Goal: Information Seeking & Learning: Learn about a topic

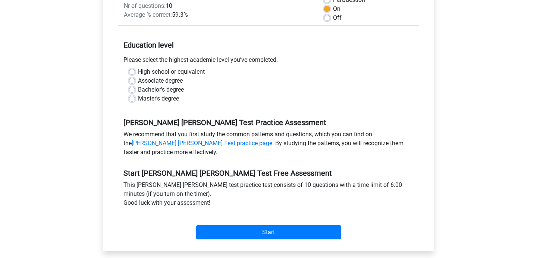
scroll to position [153, 0]
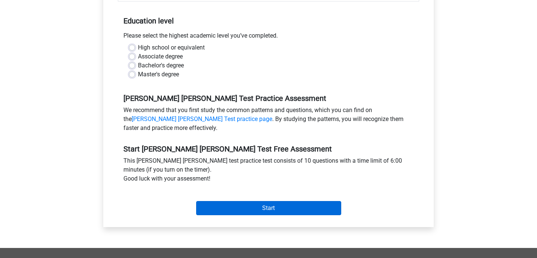
click at [252, 201] on input "Start" at bounding box center [268, 208] width 145 height 14
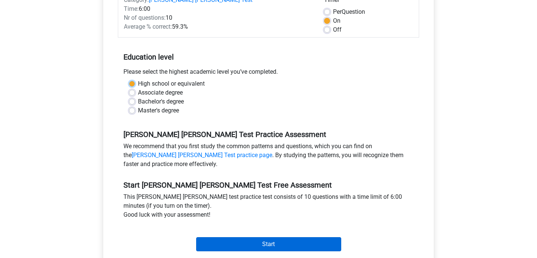
scroll to position [82, 0]
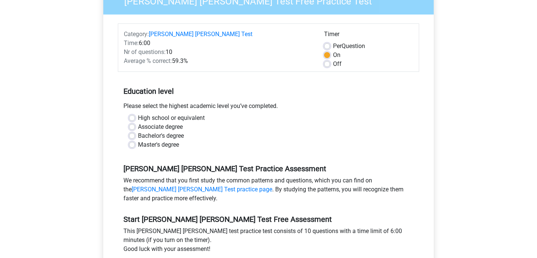
click at [182, 132] on label "Bachelor's degree" at bounding box center [161, 136] width 46 height 9
click at [135, 132] on input "Bachelor's degree" at bounding box center [132, 135] width 6 height 7
radio input "true"
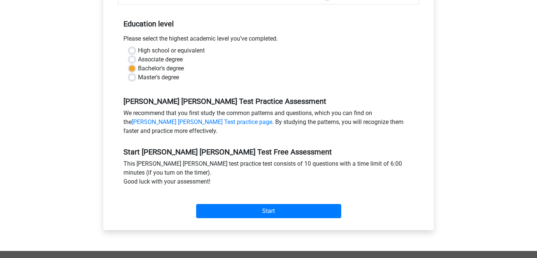
scroll to position [240, 0]
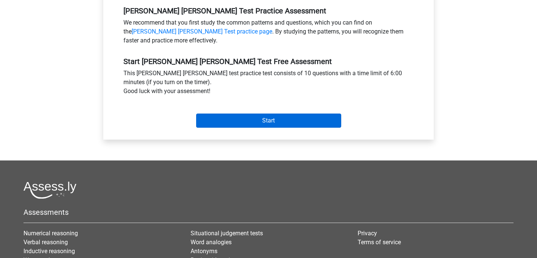
click at [250, 114] on input "Start" at bounding box center [268, 121] width 145 height 14
click at [286, 114] on input "Start" at bounding box center [268, 121] width 145 height 14
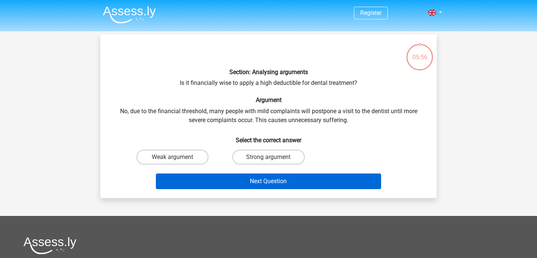
click at [258, 182] on button "Next Question" at bounding box center [269, 182] width 226 height 16
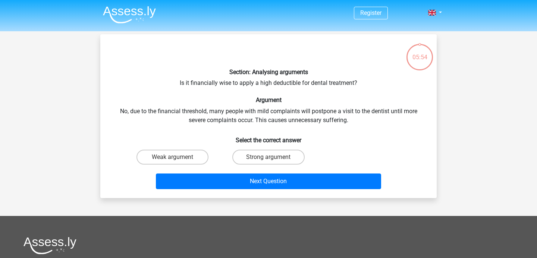
click at [249, 137] on h6 "Select the correct answer" at bounding box center [268, 137] width 312 height 13
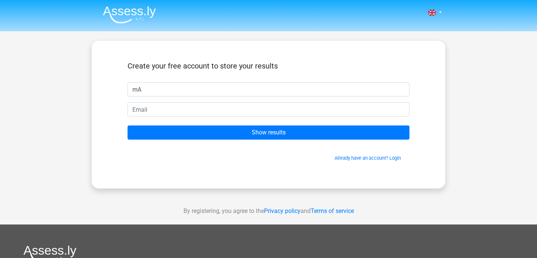
type input "m"
type input "Maya Bernstein"
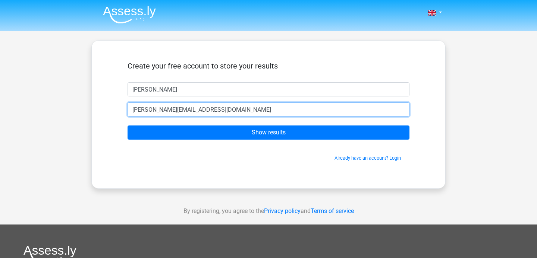
type input "maya@bernshaw.com"
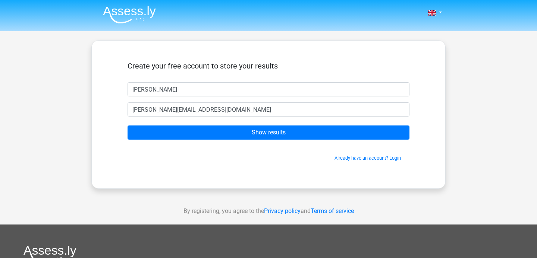
click at [252, 143] on form "Create your free account to store your results Maya Bernstein maya@bernshaw.com…" at bounding box center [268, 112] width 282 height 100
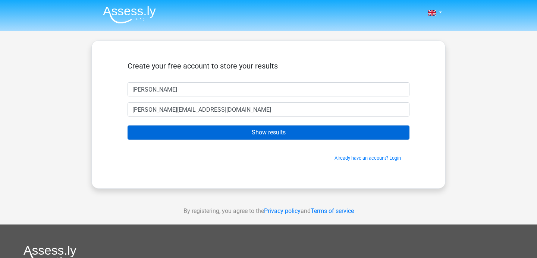
click at [252, 138] on input "Show results" at bounding box center [268, 133] width 282 height 14
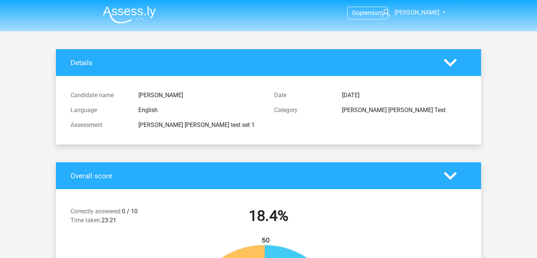
click at [123, 18] on img at bounding box center [129, 15] width 53 height 18
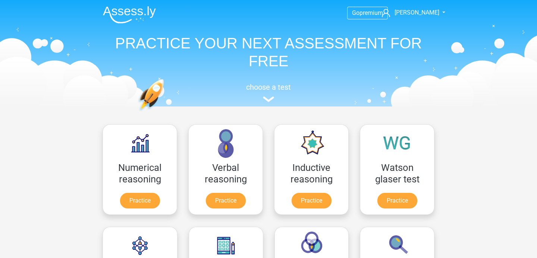
scroll to position [9, 0]
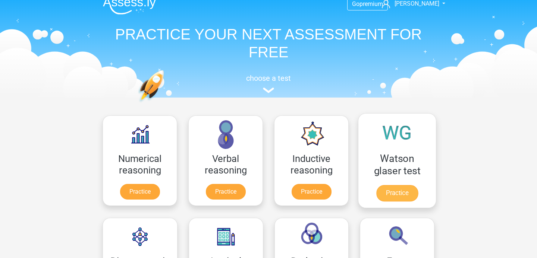
click at [401, 193] on link "Practice" at bounding box center [397, 193] width 42 height 16
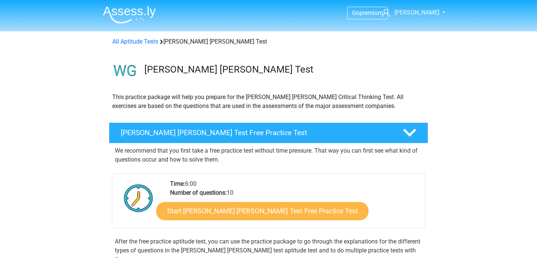
click at [292, 211] on link "Start [PERSON_NAME] [PERSON_NAME] Test Free Practice Test" at bounding box center [262, 211] width 212 height 18
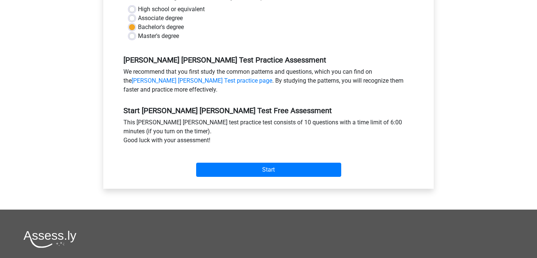
scroll to position [236, 0]
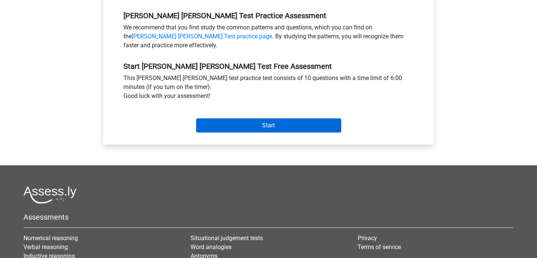
click at [296, 120] on input "Start" at bounding box center [268, 126] width 145 height 14
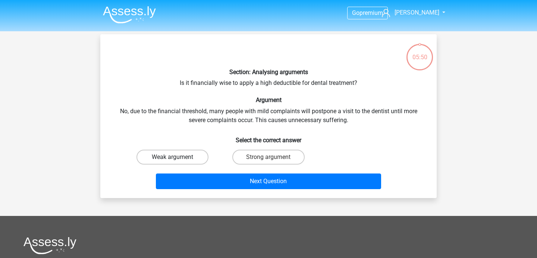
click at [171, 157] on label "Weak argument" at bounding box center [172, 157] width 72 height 15
click at [173, 157] on input "Weak argument" at bounding box center [175, 159] width 5 height 5
radio input "true"
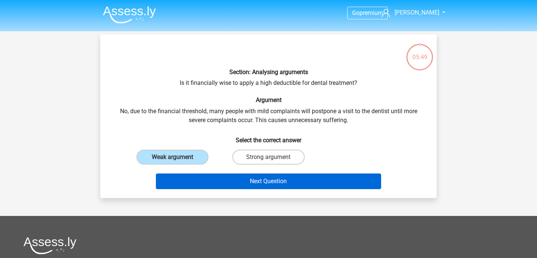
click at [221, 180] on button "Next Question" at bounding box center [269, 182] width 226 height 16
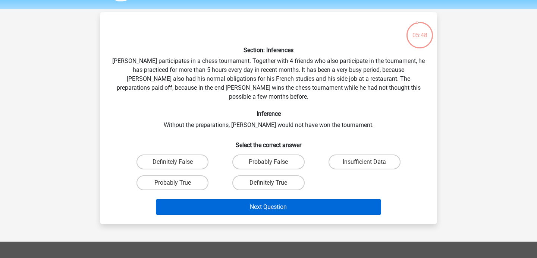
scroll to position [22, 0]
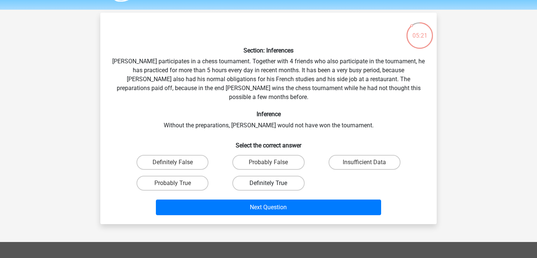
click at [246, 176] on label "Definitely True" at bounding box center [268, 183] width 72 height 15
click at [268, 183] on input "Definitely True" at bounding box center [270, 185] width 5 height 5
radio input "true"
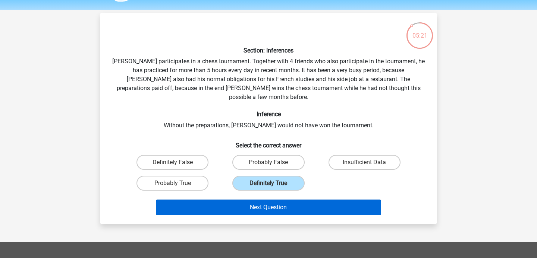
click at [247, 200] on button "Next Question" at bounding box center [269, 208] width 226 height 16
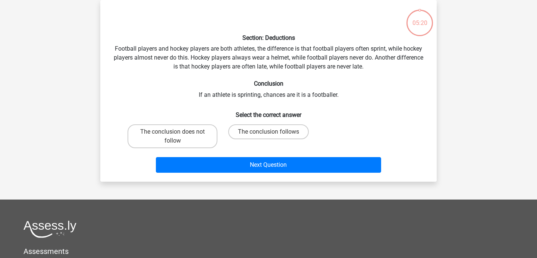
scroll to position [25, 0]
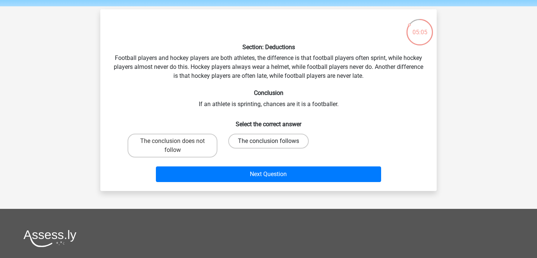
click at [265, 139] on label "The conclusion follows" at bounding box center [268, 141] width 81 height 15
click at [268, 141] on input "The conclusion follows" at bounding box center [270, 143] width 5 height 5
radio input "true"
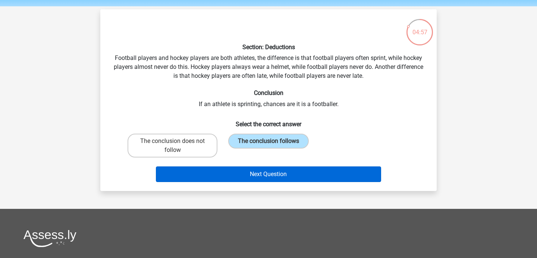
click at [226, 176] on button "Next Question" at bounding box center [269, 175] width 226 height 16
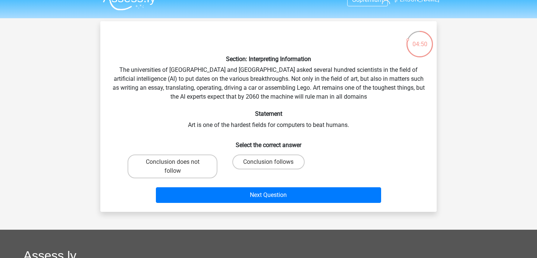
scroll to position [13, 0]
click at [197, 165] on label "Conclusion does not follow" at bounding box center [172, 167] width 90 height 24
click at [177, 165] on input "Conclusion does not follow" at bounding box center [175, 164] width 5 height 5
radio input "true"
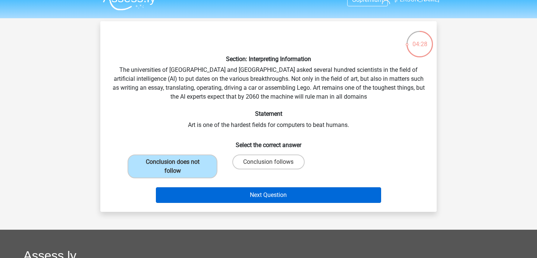
click at [228, 192] on button "Next Question" at bounding box center [269, 195] width 226 height 16
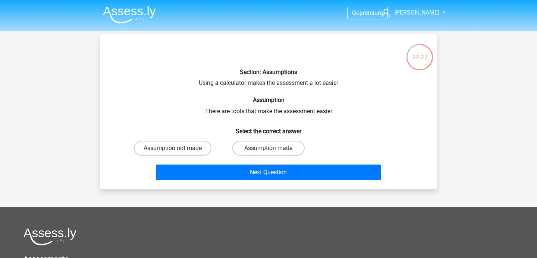
scroll to position [0, 0]
drag, startPoint x: 251, startPoint y: 149, endPoint x: 250, endPoint y: 156, distance: 7.1
click at [251, 149] on label "Assumption made" at bounding box center [268, 148] width 72 height 15
click at [268, 149] on input "Assumption made" at bounding box center [270, 150] width 5 height 5
radio input "true"
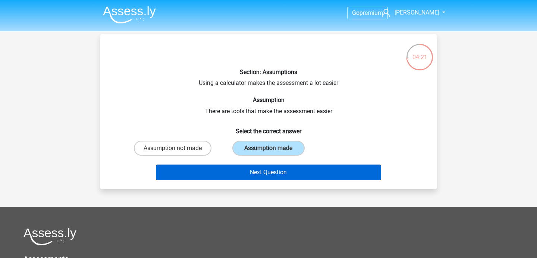
click at [250, 179] on button "Next Question" at bounding box center [269, 173] width 226 height 16
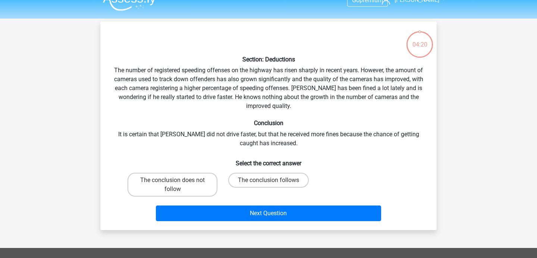
scroll to position [12, 0]
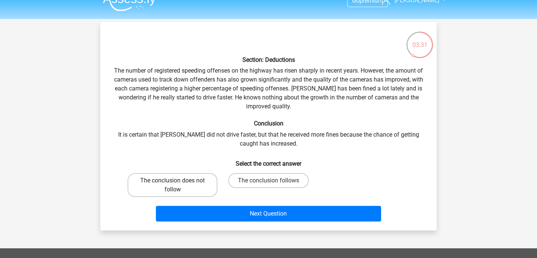
click at [197, 180] on label "The conclusion does not follow" at bounding box center [172, 185] width 90 height 24
click at [177, 181] on input "The conclusion does not follow" at bounding box center [175, 183] width 5 height 5
radio input "true"
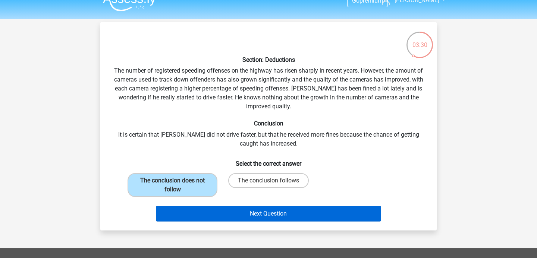
click at [222, 214] on button "Next Question" at bounding box center [269, 214] width 226 height 16
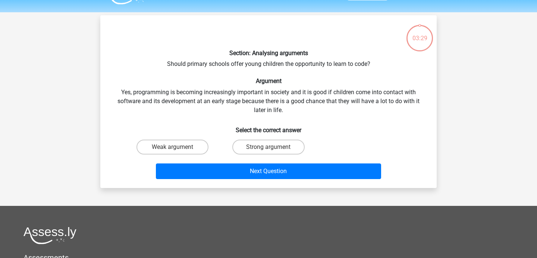
scroll to position [13, 0]
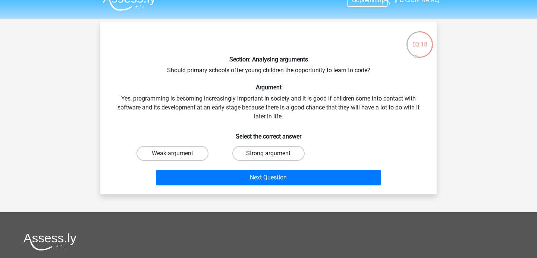
click at [270, 158] on label "Strong argument" at bounding box center [268, 153] width 72 height 15
click at [270, 158] on input "Strong argument" at bounding box center [270, 156] width 5 height 5
radio input "true"
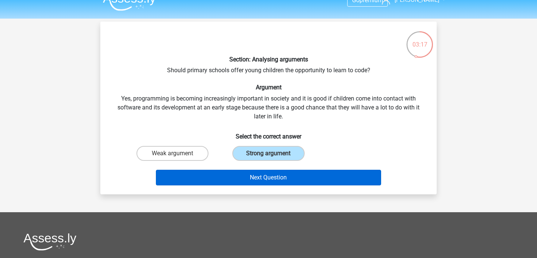
click at [269, 184] on button "Next Question" at bounding box center [269, 178] width 226 height 16
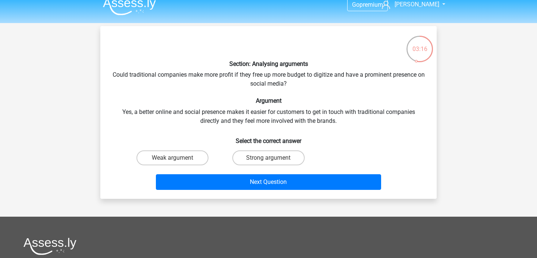
scroll to position [4, 0]
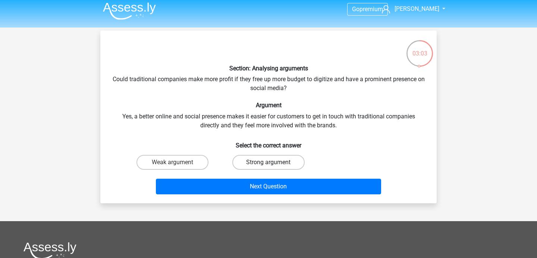
click at [264, 155] on label "Strong argument" at bounding box center [268, 162] width 72 height 15
click at [268, 163] on input "Strong argument" at bounding box center [270, 165] width 5 height 5
radio input "true"
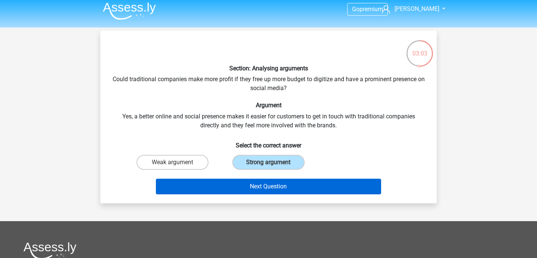
click at [263, 186] on button "Next Question" at bounding box center [269, 187] width 226 height 16
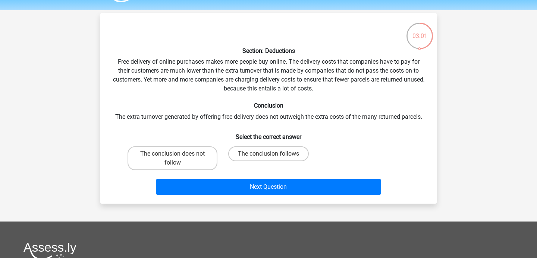
scroll to position [16, 0]
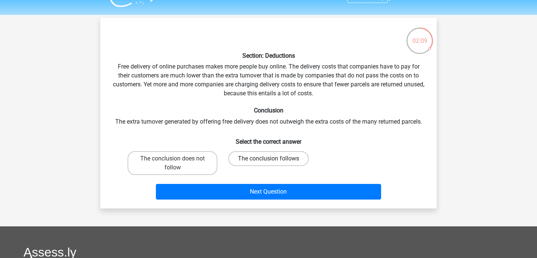
click at [239, 161] on label "The conclusion follows" at bounding box center [268, 158] width 81 height 15
click at [268, 161] on input "The conclusion follows" at bounding box center [270, 161] width 5 height 5
radio input "true"
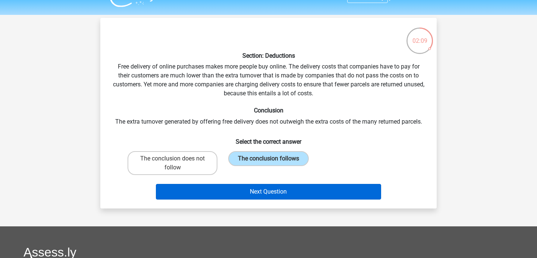
click at [236, 187] on button "Next Question" at bounding box center [269, 192] width 226 height 16
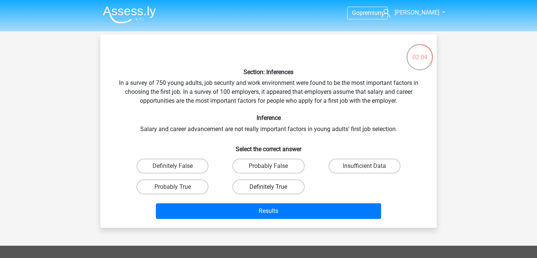
scroll to position [0, 0]
click at [345, 166] on label "Insufficient Data" at bounding box center [364, 166] width 72 height 15
click at [364, 166] on input "Insufficient Data" at bounding box center [366, 168] width 5 height 5
radio input "true"
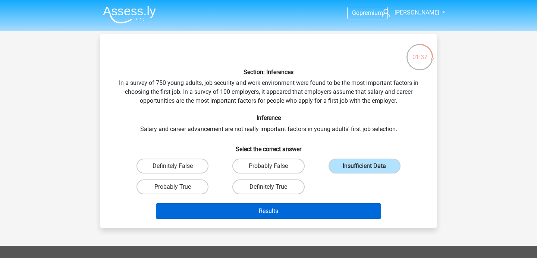
click at [317, 215] on button "Results" at bounding box center [269, 212] width 226 height 16
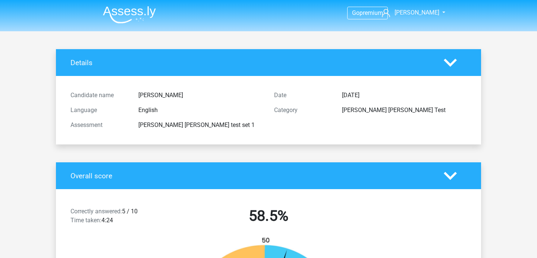
click at [114, 12] on img at bounding box center [129, 15] width 53 height 18
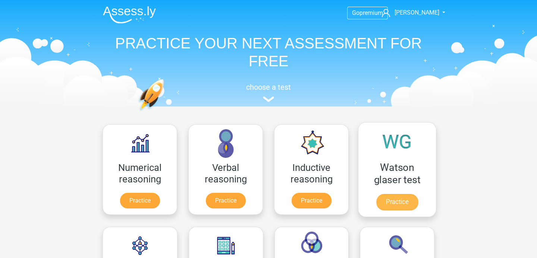
click at [392, 204] on link "Practice" at bounding box center [397, 202] width 42 height 16
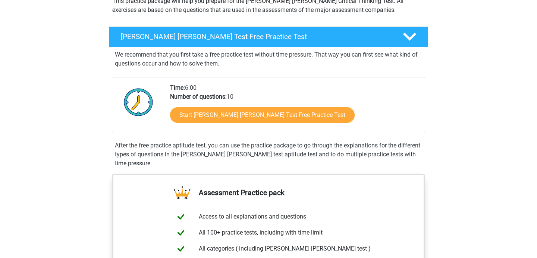
scroll to position [135, 0]
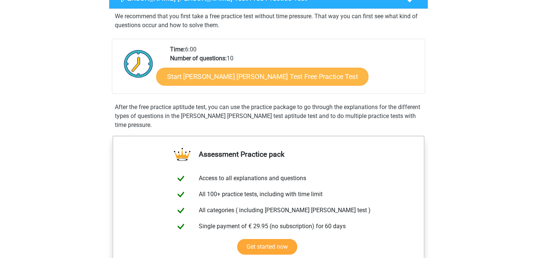
click at [262, 73] on link "Start Watson Glaser Test Free Practice Test" at bounding box center [262, 77] width 212 height 18
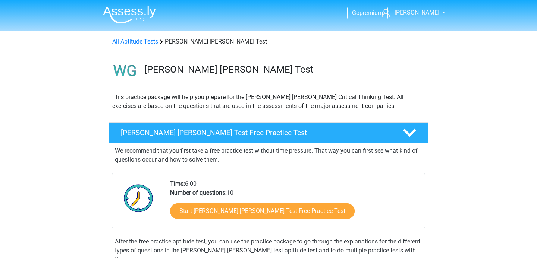
scroll to position [0, 0]
click at [138, 18] on img at bounding box center [129, 15] width 53 height 18
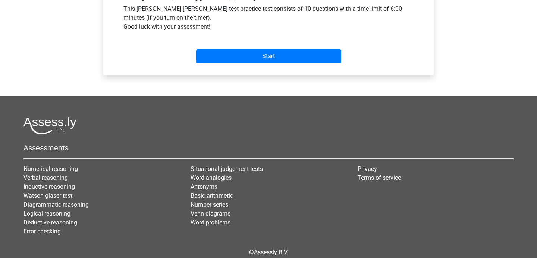
scroll to position [318, 0]
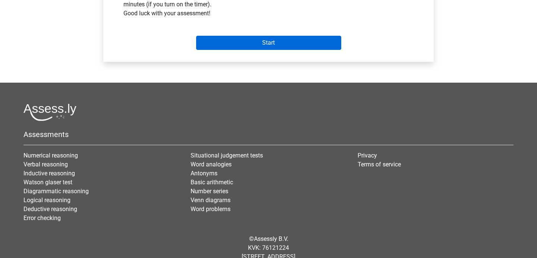
click at [264, 36] on input "Start" at bounding box center [268, 43] width 145 height 14
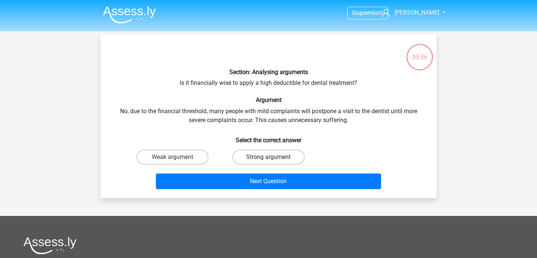
click at [267, 155] on label "Strong argument" at bounding box center [268, 157] width 72 height 15
click at [268, 157] on input "Strong argument" at bounding box center [270, 159] width 5 height 5
radio input "true"
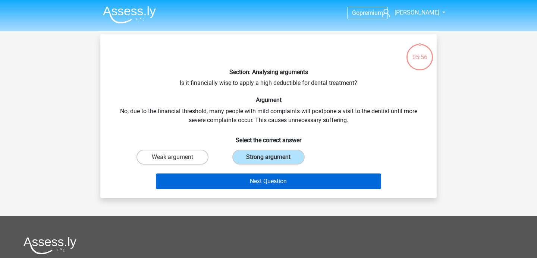
click at [266, 180] on button "Next Question" at bounding box center [269, 182] width 226 height 16
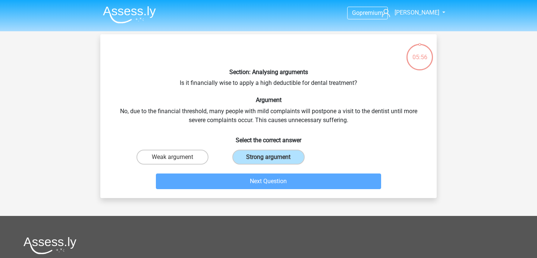
scroll to position [34, 0]
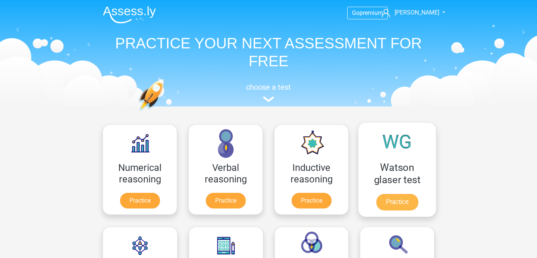
click at [406, 196] on link "Practice" at bounding box center [397, 202] width 42 height 16
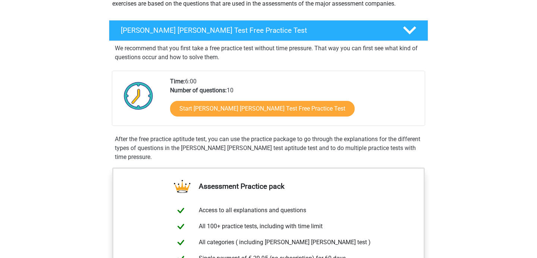
scroll to position [103, 0]
click at [253, 117] on div "Start Watson Glaser Test Free Practice Test" at bounding box center [294, 110] width 249 height 31
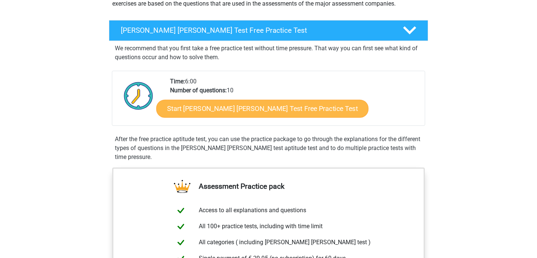
click at [253, 108] on link "Start Watson Glaser Test Free Practice Test" at bounding box center [262, 109] width 212 height 18
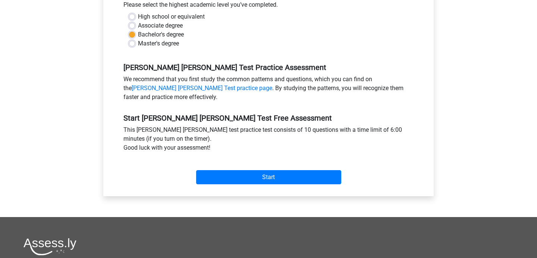
scroll to position [215, 0]
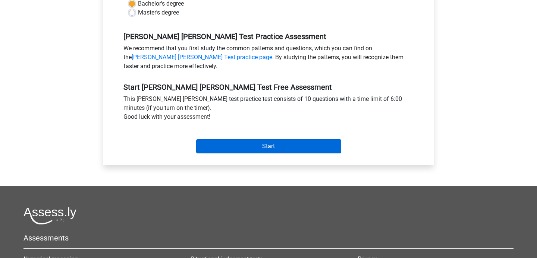
click at [262, 142] on input "Start" at bounding box center [268, 146] width 145 height 14
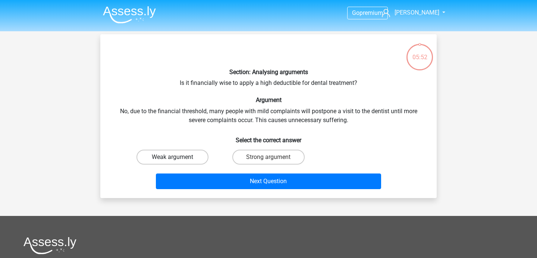
click at [179, 151] on label "Weak argument" at bounding box center [172, 157] width 72 height 15
click at [177, 157] on input "Weak argument" at bounding box center [175, 159] width 5 height 5
radio input "true"
click at [185, 168] on div "Next Question" at bounding box center [268, 180] width 312 height 25
click at [182, 160] on label "Weak argument" at bounding box center [172, 157] width 72 height 15
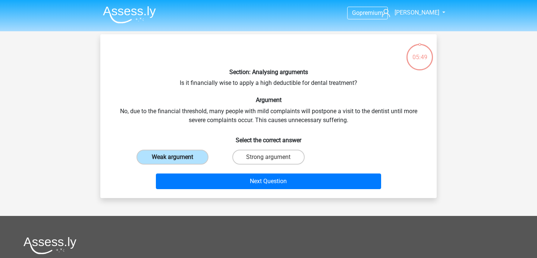
click at [177, 160] on input "Weak argument" at bounding box center [175, 159] width 5 height 5
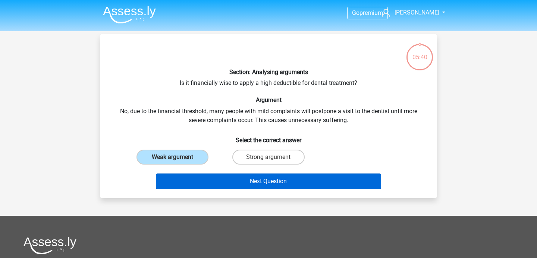
click at [242, 179] on button "Next Question" at bounding box center [269, 182] width 226 height 16
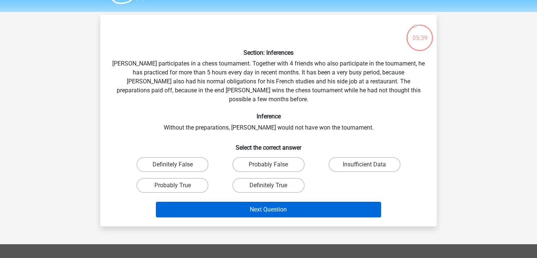
scroll to position [19, 0]
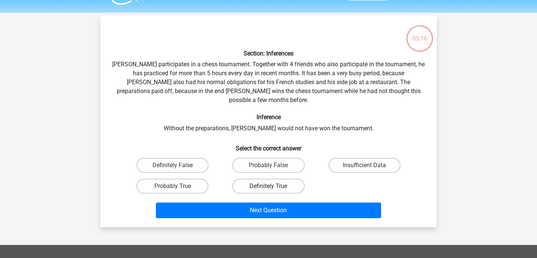
click at [281, 179] on label "Definitely True" at bounding box center [268, 186] width 72 height 15
click at [273, 186] on input "Definitely True" at bounding box center [270, 188] width 5 height 5
radio input "true"
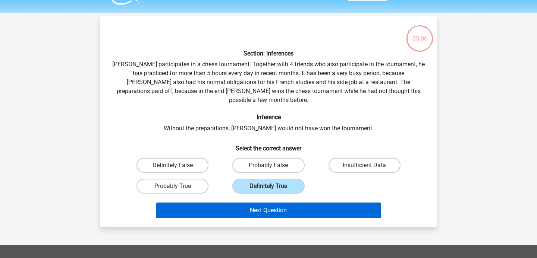
click at [282, 203] on button "Next Question" at bounding box center [269, 211] width 226 height 16
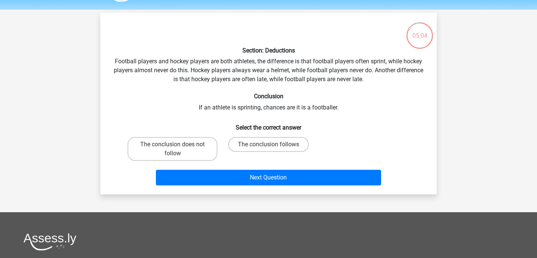
scroll to position [21, 0]
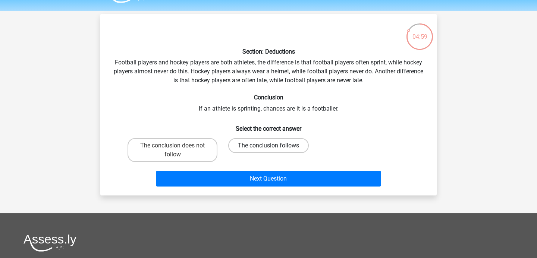
click at [267, 148] on label "The conclusion follows" at bounding box center [268, 145] width 81 height 15
click at [268, 148] on input "The conclusion follows" at bounding box center [270, 148] width 5 height 5
radio input "true"
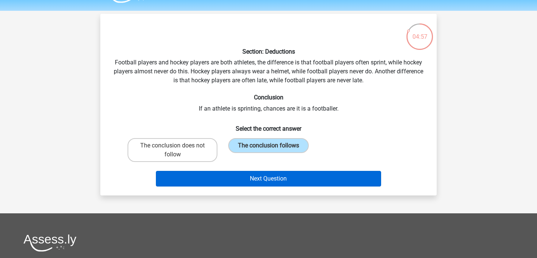
click at [233, 182] on button "Next Question" at bounding box center [269, 179] width 226 height 16
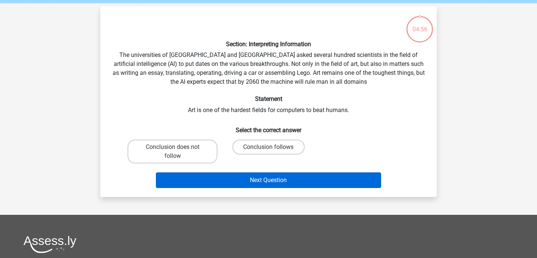
scroll to position [27, 0]
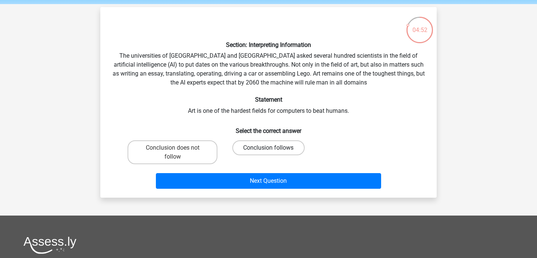
click at [251, 148] on label "Conclusion follows" at bounding box center [268, 148] width 72 height 15
click at [268, 148] on input "Conclusion follows" at bounding box center [270, 150] width 5 height 5
radio input "true"
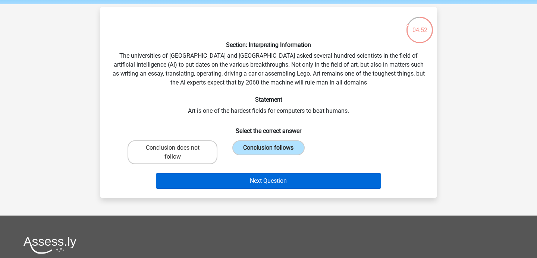
click at [249, 181] on button "Next Question" at bounding box center [269, 181] width 226 height 16
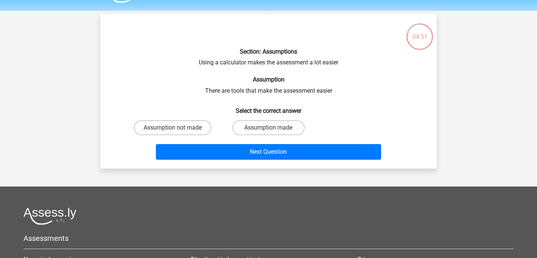
scroll to position [20, 0]
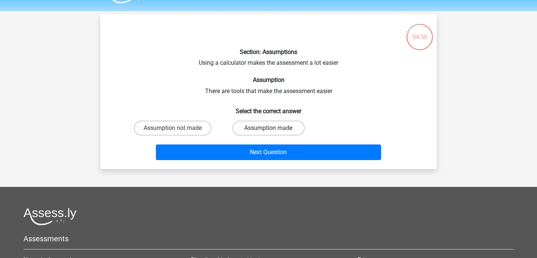
click at [267, 132] on label "Assumption made" at bounding box center [268, 128] width 72 height 15
click at [268, 132] on input "Assumption made" at bounding box center [270, 130] width 5 height 5
radio input "true"
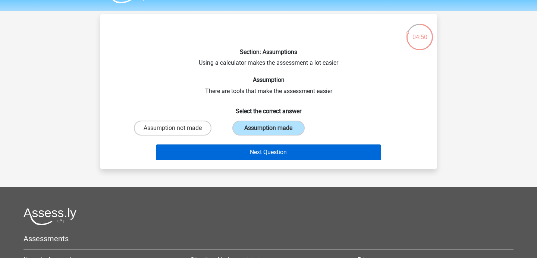
click at [261, 153] on button "Next Question" at bounding box center [269, 153] width 226 height 16
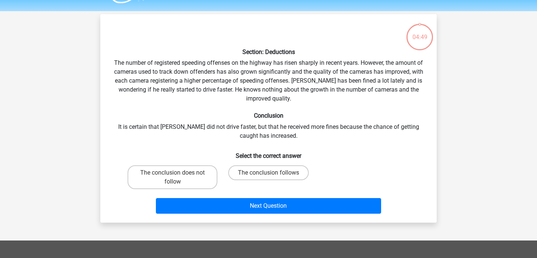
scroll to position [34, 0]
